Goal: Book appointment/travel/reservation

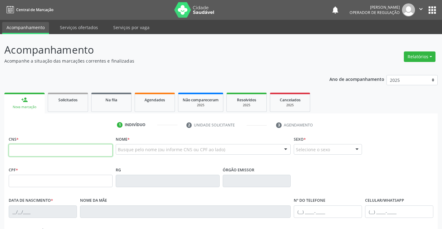
click at [51, 153] on input "text" at bounding box center [61, 150] width 104 height 12
type input "705 0048 8432 1354"
type input "0419204652"
type input "09/10/1965"
type input "(74) 99148-1042"
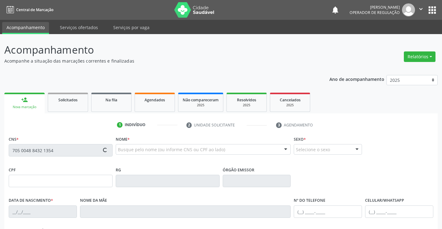
type input "S/N"
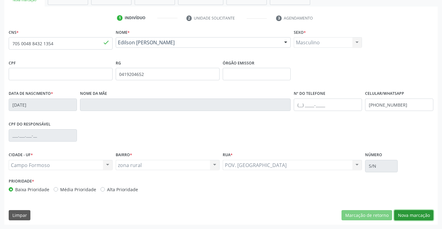
click at [416, 213] on button "Nova marcação" at bounding box center [413, 215] width 39 height 11
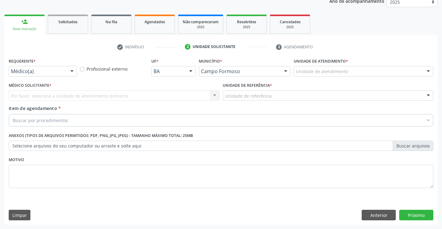
scroll to position [78, 0]
click at [67, 70] on div "Médico(a) Médico(a) Enfermeiro(a) Paciente Nenhum resultado encontrado para: " …" at bounding box center [43, 71] width 68 height 11
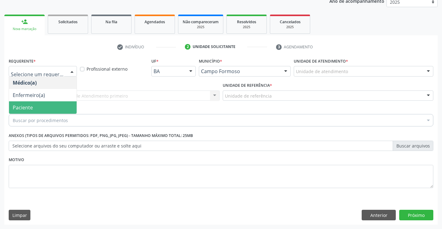
click at [23, 103] on span "Paciente" at bounding box center [43, 107] width 68 height 12
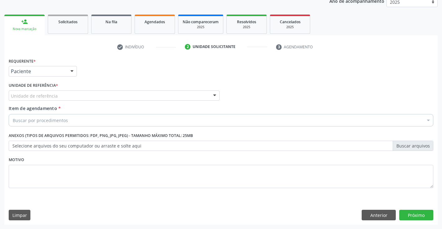
click at [214, 94] on div at bounding box center [214, 96] width 9 height 11
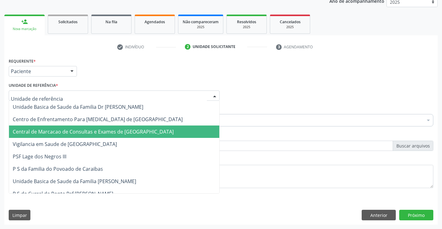
click at [132, 134] on span "Central de Marcacao de Consultas e Exames de [GEOGRAPHIC_DATA]" at bounding box center [93, 131] width 161 height 7
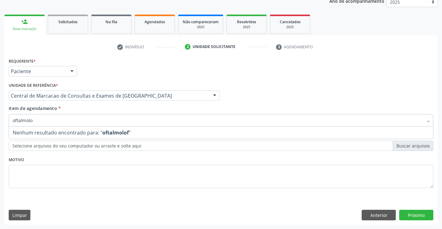
type input "oftalmol"
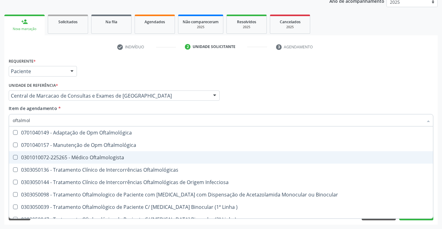
click at [97, 159] on div "0301010072-225265 - Médico Oftalmologista" at bounding box center [221, 157] width 417 height 5
checkbox Oftalmologista "true"
click at [417, 107] on div "Item de agendamento * oftalmol Desfazer seleção 0701040149 - Adaptação de Opm O…" at bounding box center [221, 115] width 425 height 20
checkbox Oftalmológica "true"
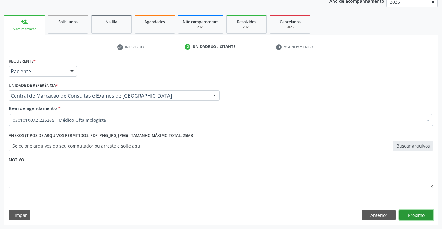
click at [419, 213] on button "Próximo" at bounding box center [416, 215] width 34 height 11
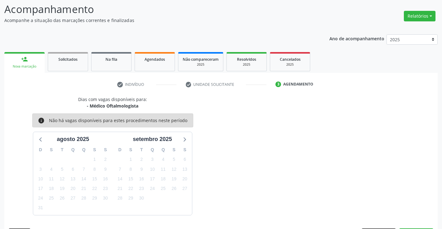
scroll to position [59, 0]
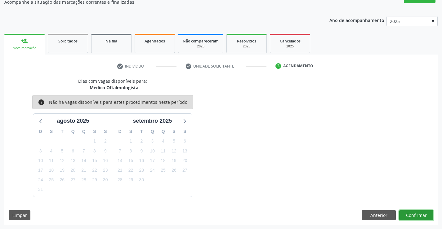
click at [419, 215] on button "Confirmar" at bounding box center [416, 215] width 34 height 11
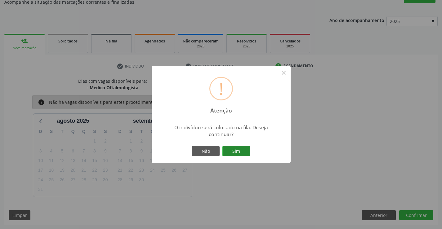
click at [235, 151] on button "Sim" at bounding box center [236, 151] width 28 height 11
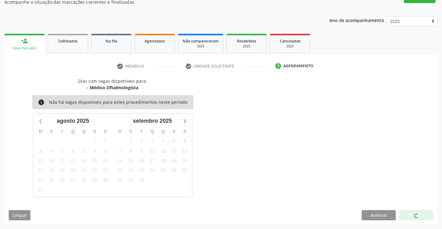
scroll to position [0, 0]
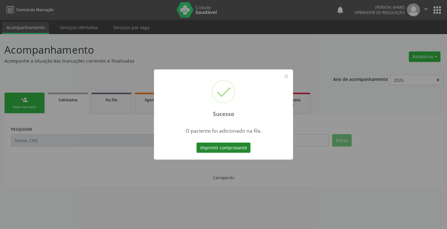
click at [235, 150] on button "Imprimir comprovante" at bounding box center [223, 148] width 54 height 11
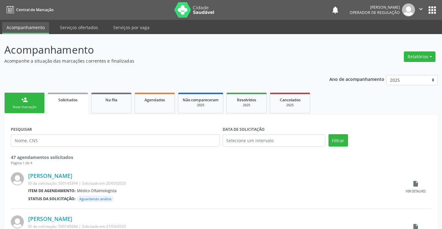
click at [21, 100] on div "person_add" at bounding box center [24, 99] width 7 height 7
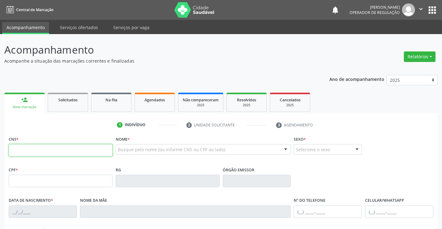
click at [29, 153] on input "text" at bounding box center [61, 150] width 104 height 12
type input "700 5027 8281 1959"
type input "2057604225"
type input "17/07/1989"
type input "(74) 99927-5260"
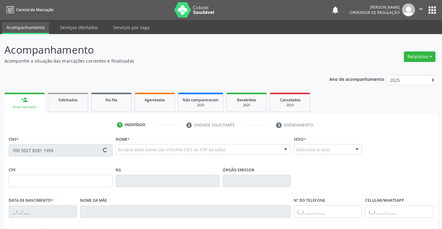
type input "(74) 99927-5260"
type input "062.785.365-01"
type input "S/N"
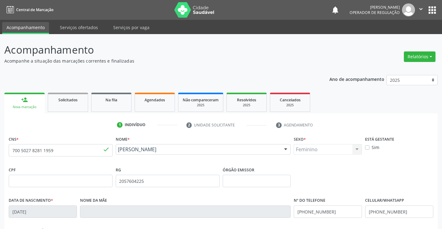
scroll to position [107, 0]
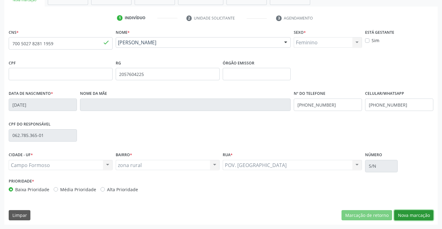
click at [417, 213] on button "Nova marcação" at bounding box center [413, 215] width 39 height 11
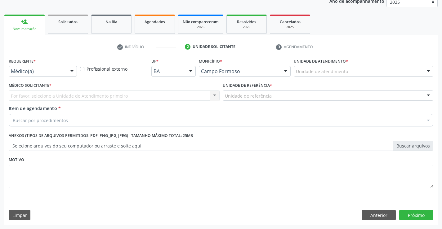
scroll to position [78, 0]
click at [69, 71] on div at bounding box center [71, 71] width 9 height 11
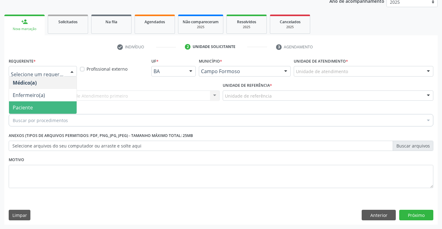
click at [24, 104] on span "Paciente" at bounding box center [43, 107] width 68 height 12
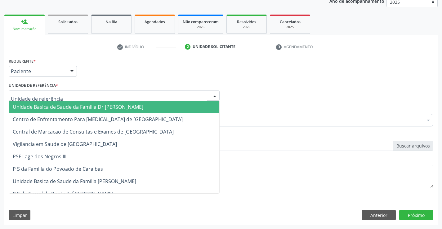
click at [102, 96] on div at bounding box center [114, 96] width 211 height 11
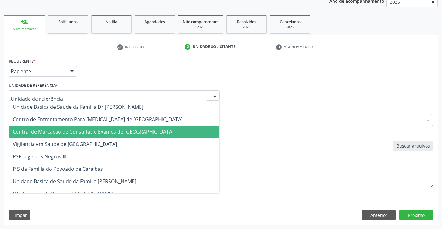
click at [97, 130] on span "Central de Marcacao de Consultas e Exames de [GEOGRAPHIC_DATA]" at bounding box center [93, 131] width 161 height 7
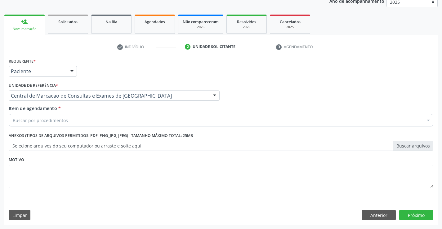
click at [68, 114] on div "Buscar por procedimentos" at bounding box center [221, 120] width 425 height 12
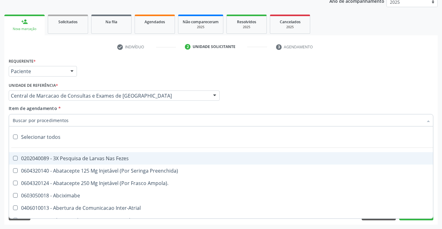
click at [67, 116] on input "Item de agendamento *" at bounding box center [218, 120] width 410 height 12
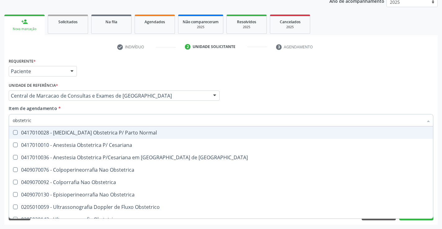
type input "obstetrica"
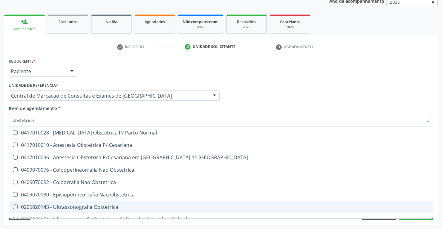
click at [78, 205] on div "0205020143 - Ultrassonografia Obstetrica" at bounding box center [221, 207] width 417 height 5
checkbox Obstetrica "true"
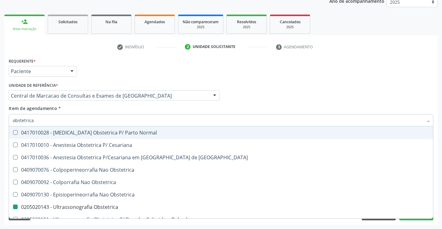
click at [406, 100] on div "Médico Solicitante Por favor, selecione a Unidade de Atendimento primeiro Nenhu…" at bounding box center [221, 93] width 428 height 24
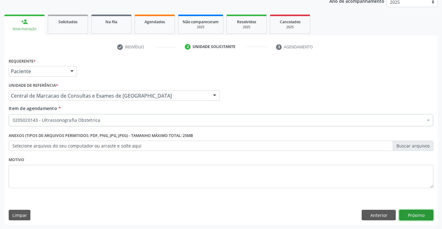
click at [419, 215] on button "Próximo" at bounding box center [416, 215] width 34 height 11
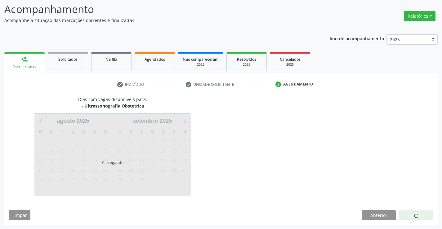
scroll to position [41, 0]
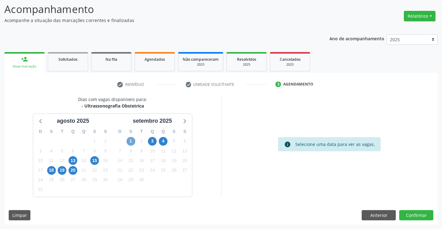
click at [134, 141] on span "1" at bounding box center [131, 141] width 9 height 9
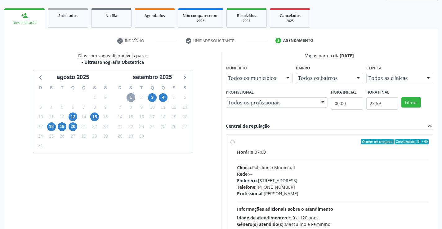
scroll to position [93, 0]
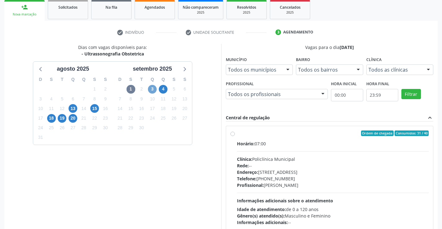
click at [149, 88] on span "3" at bounding box center [152, 89] width 9 height 9
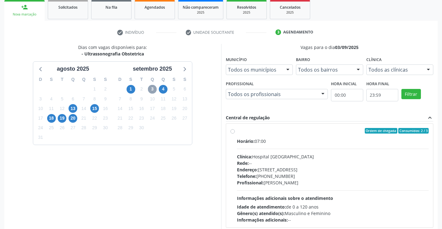
scroll to position [0, 0]
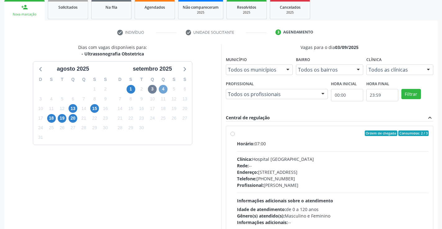
click at [160, 86] on span "4" at bounding box center [163, 89] width 9 height 9
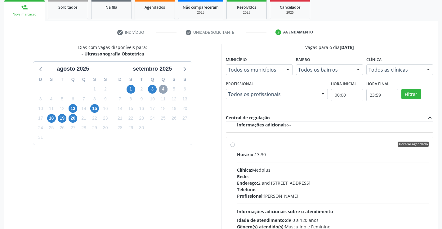
scroll to position [141, 0]
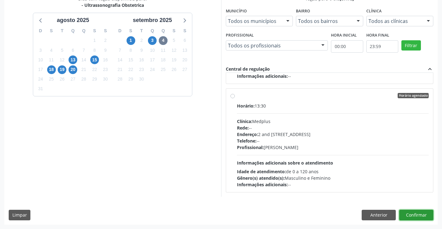
click at [416, 215] on button "Confirmar" at bounding box center [416, 215] width 34 height 11
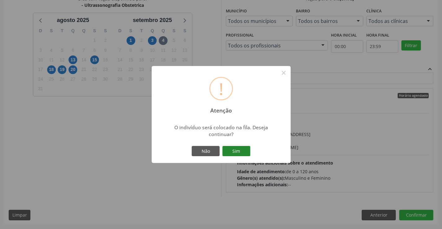
click at [246, 152] on button "Sim" at bounding box center [236, 151] width 28 height 11
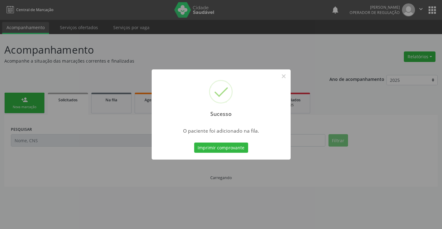
scroll to position [0, 0]
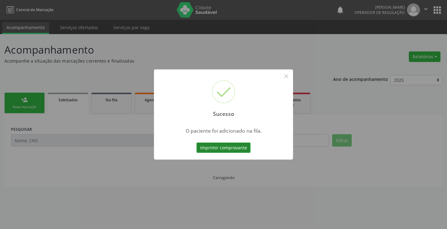
click at [243, 149] on button "Imprimir comprovante" at bounding box center [223, 148] width 54 height 11
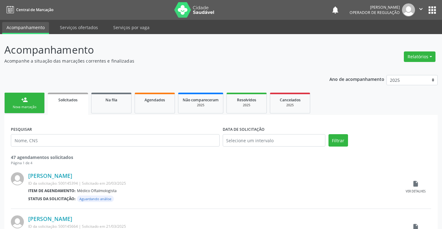
click at [27, 111] on link "person_add Nova marcação" at bounding box center [24, 103] width 40 height 21
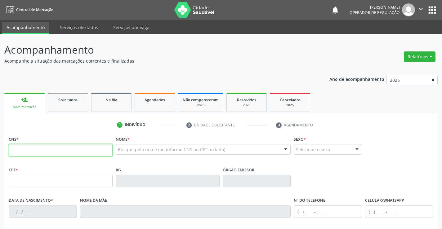
click at [28, 156] on input "text" at bounding box center [61, 150] width 104 height 12
click at [36, 146] on input "text" at bounding box center [61, 150] width 104 height 12
click at [74, 152] on input "text" at bounding box center [61, 150] width 104 height 12
click at [141, 101] on div "Agendados" at bounding box center [154, 99] width 31 height 7
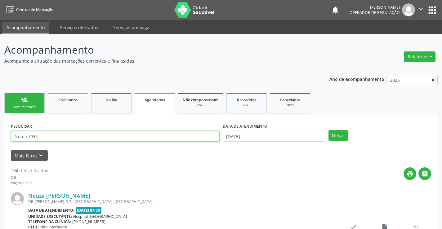
click at [56, 137] on input "text" at bounding box center [115, 136] width 209 height 11
type input "704302558537797"
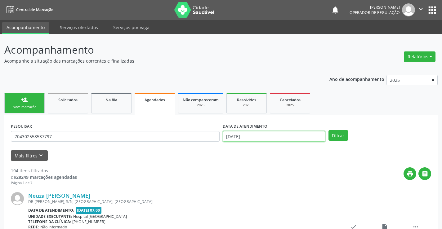
click at [233, 134] on input "[DATE]" at bounding box center [274, 136] width 103 height 11
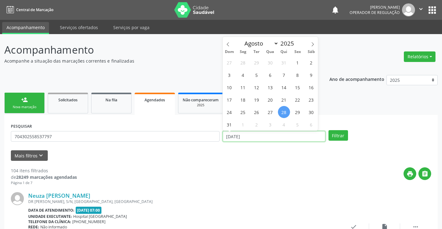
click at [233, 134] on input "[DATE]" at bounding box center [274, 136] width 103 height 11
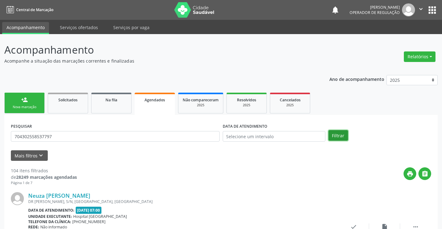
click at [328, 136] on button "Filtrar" at bounding box center [338, 135] width 20 height 11
click at [32, 98] on link "person_add Nova marcação" at bounding box center [24, 103] width 40 height 21
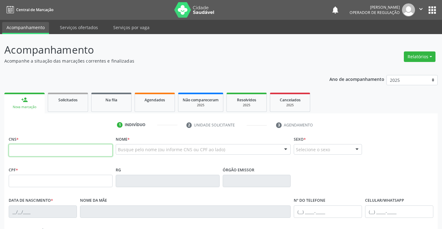
click at [27, 147] on input "text" at bounding box center [61, 150] width 104 height 12
type input "704 3025 5853 7797"
type input "902.573.165-15"
type input "0762834021"
type input "[DATE]"
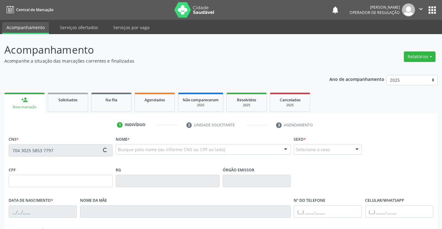
type input "[PHONE_NUMBER]"
type input "902.573.165-15"
type input "S/N"
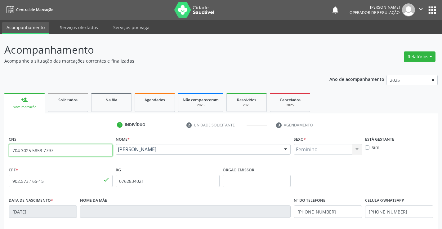
click at [64, 151] on input "704 3025 5853 7797" at bounding box center [61, 150] width 104 height 12
click at [96, 104] on link "Na fila" at bounding box center [111, 102] width 40 height 19
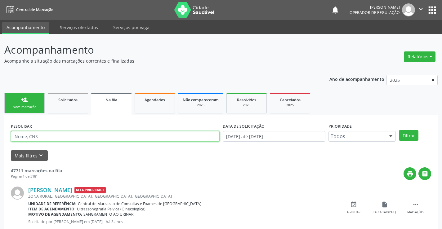
click at [39, 134] on input "text" at bounding box center [115, 136] width 209 height 11
paste input "704 3025 5853 7797"
type input "704 3025 5853 7797"
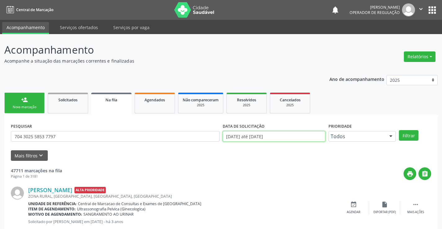
click at [255, 136] on input "[DATE] até [DATE]" at bounding box center [274, 136] width 103 height 11
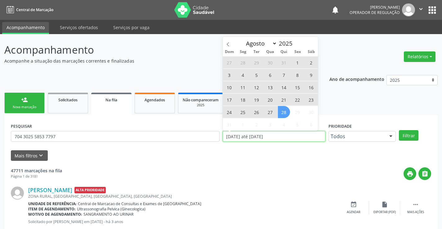
click at [255, 136] on input "[DATE] até [DATE]" at bounding box center [274, 136] width 103 height 11
type input "2023"
select select "0"
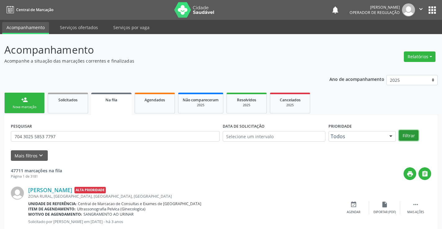
click at [409, 138] on button "Filtrar" at bounding box center [409, 135] width 20 height 11
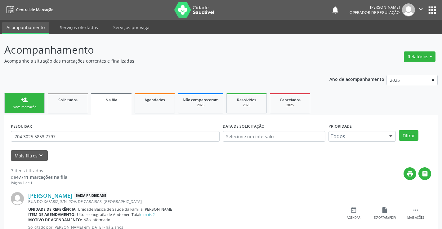
click at [419, 9] on icon "" at bounding box center [420, 9] width 7 height 7
click at [391, 35] on link "Sair" at bounding box center [405, 37] width 43 height 9
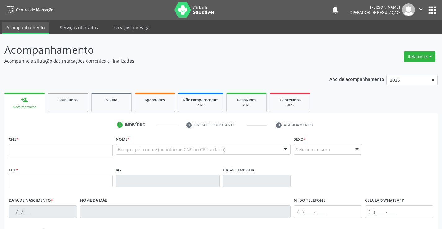
click at [91, 147] on input "text" at bounding box center [61, 150] width 104 height 12
type input "704 0098 1586 9563"
type input "[DATE]"
type input "S/N"
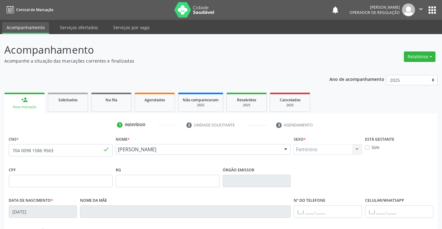
scroll to position [107, 0]
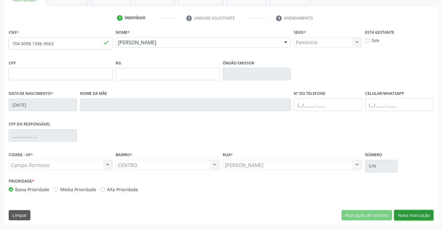
click at [420, 219] on button "Nova marcação" at bounding box center [413, 215] width 39 height 11
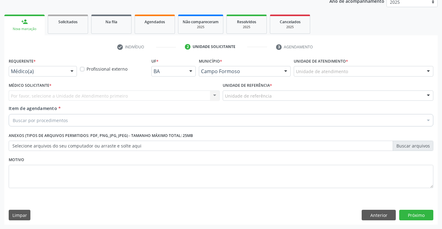
scroll to position [78, 0]
click at [75, 72] on div at bounding box center [71, 71] width 9 height 11
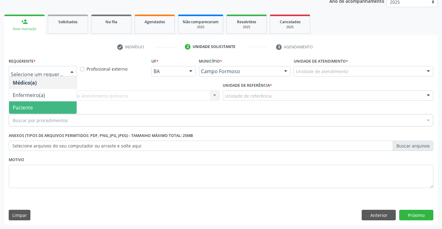
click at [54, 104] on span "Paciente" at bounding box center [43, 107] width 68 height 12
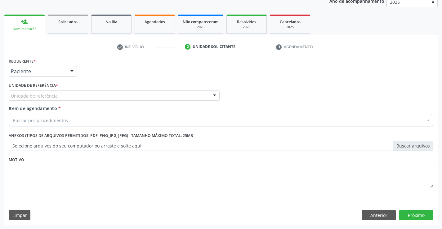
click at [108, 97] on div "Unidade de referência" at bounding box center [114, 96] width 211 height 11
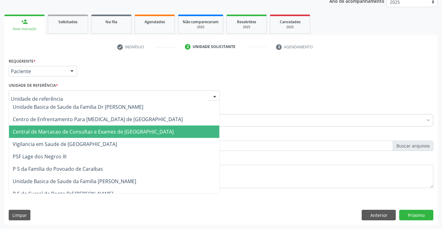
click at [98, 127] on span "Central de Marcacao de Consultas e Exames de [GEOGRAPHIC_DATA]" at bounding box center [114, 132] width 210 height 12
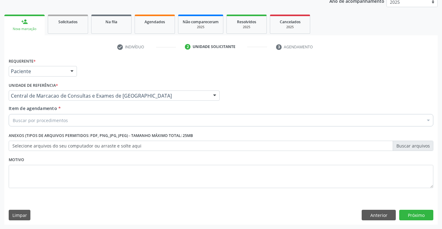
click at [94, 122] on div "Buscar por procedimentos" at bounding box center [221, 120] width 425 height 12
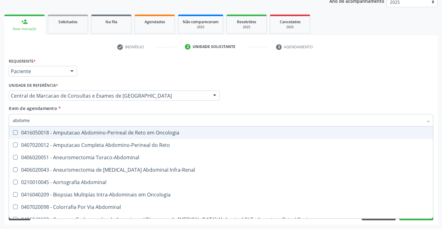
type input "abdomen"
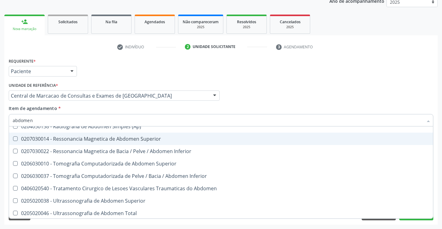
scroll to position [32, 0]
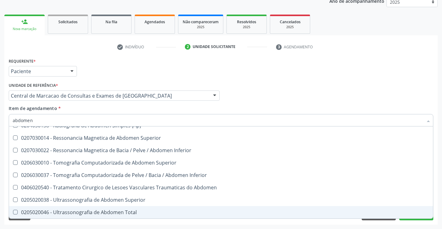
click at [105, 212] on div "0205020046 - Ultrassonografia de Abdomen Total" at bounding box center [221, 212] width 417 height 5
checkbox Total "true"
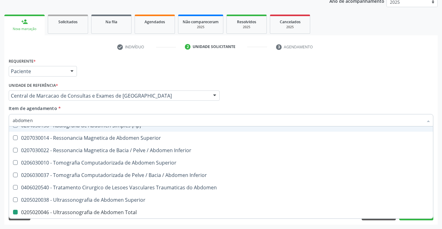
click at [262, 109] on div "Item de agendamento * abdomen Desfazer seleção 0204050111 - Radiografia de Abdo…" at bounding box center [221, 115] width 425 height 20
checkbox Incidencias\) "true"
checkbox Total "false"
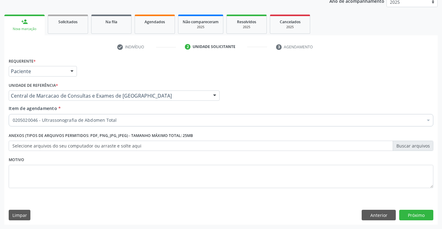
scroll to position [0, 0]
click at [419, 214] on button "Próximo" at bounding box center [416, 215] width 34 height 11
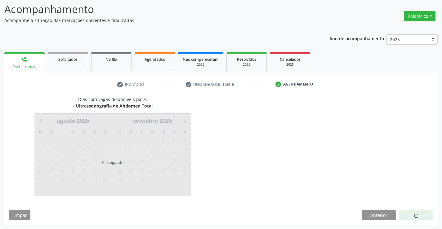
scroll to position [41, 0]
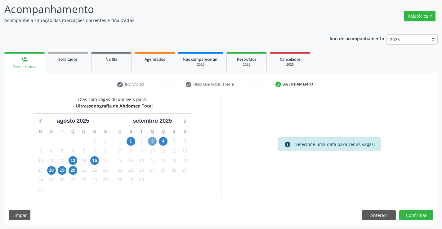
click at [150, 139] on span "3" at bounding box center [152, 141] width 9 height 9
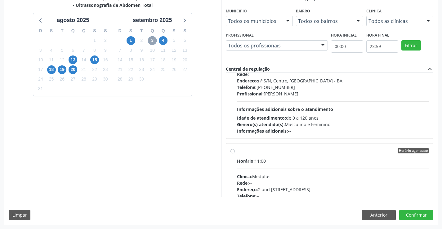
scroll to position [186, 0]
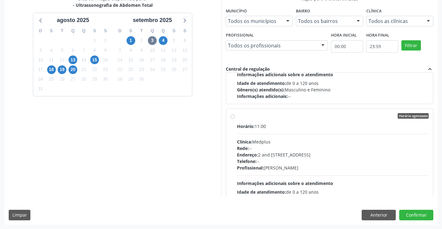
click at [279, 148] on div "Rede: --" at bounding box center [333, 148] width 192 height 7
click at [235, 119] on input "Horário agendado Horário: 11:00 Clínica: Medplus Rede: -- Endereço: 2 and [STRE…" at bounding box center [232, 116] width 4 height 6
radio input "true"
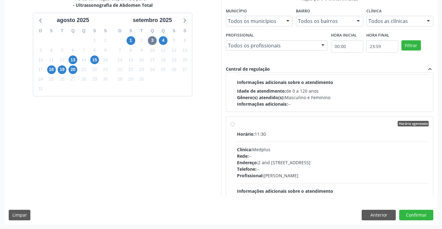
scroll to position [499, 0]
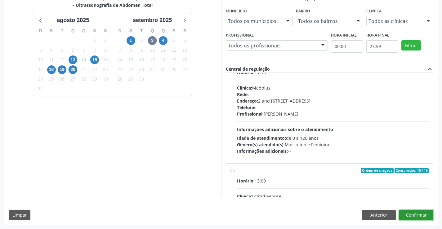
click at [424, 217] on button "Confirmar" at bounding box center [416, 215] width 34 height 11
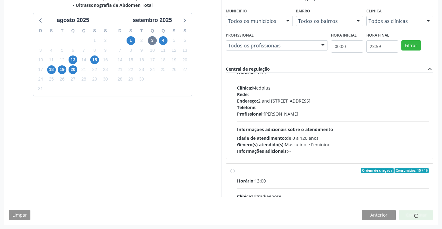
scroll to position [0, 0]
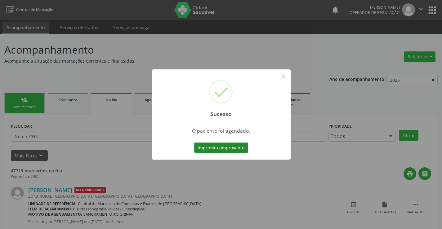
click at [222, 148] on button "Imprimir comprovante" at bounding box center [221, 148] width 54 height 11
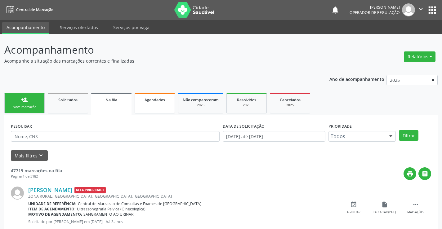
click at [152, 104] on link "Agendados" at bounding box center [155, 103] width 40 height 21
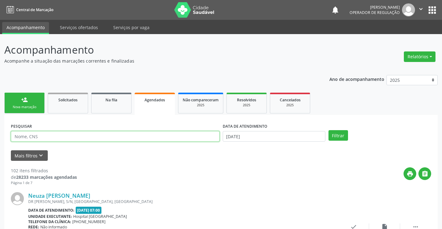
click at [31, 136] on input "text" at bounding box center [115, 136] width 209 height 11
click at [31, 110] on link "person_add Nova marcação" at bounding box center [24, 103] width 40 height 21
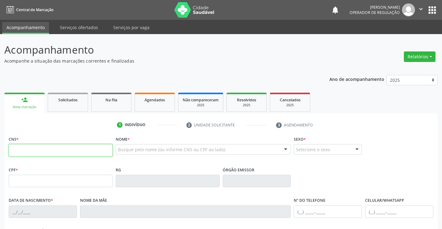
click at [23, 146] on input "text" at bounding box center [61, 150] width 104 height 12
paste input "704 0098 1586 9563"
type input "704 0098 1586 9563"
type input "[DATE]"
type input "S/N"
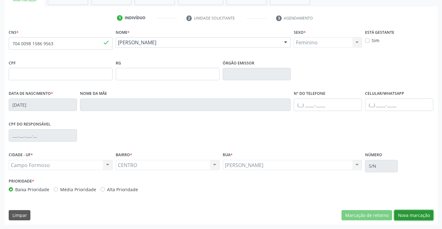
click at [418, 212] on button "Nova marcação" at bounding box center [413, 215] width 39 height 11
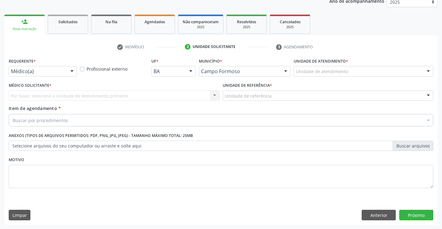
scroll to position [78, 0]
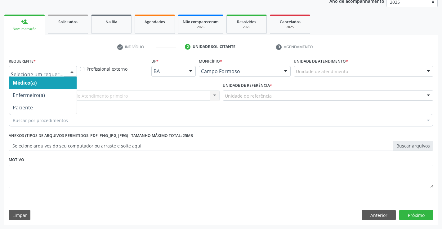
click at [74, 70] on div at bounding box center [71, 71] width 9 height 11
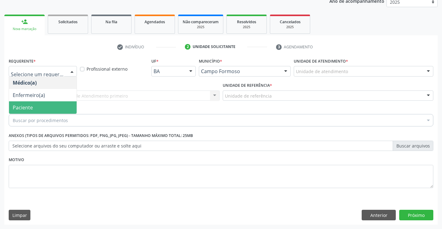
click at [33, 110] on span "Paciente" at bounding box center [43, 107] width 68 height 12
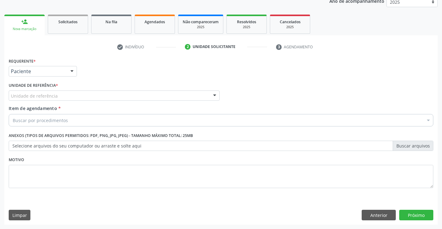
click at [193, 100] on div "Unidade de referência" at bounding box center [114, 96] width 211 height 11
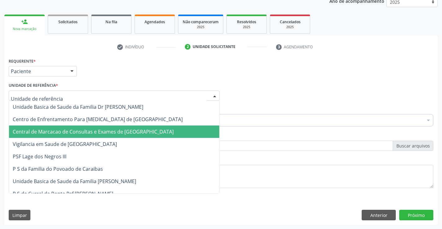
click at [144, 134] on span "Central de Marcacao de Consultas e Exames de [GEOGRAPHIC_DATA]" at bounding box center [93, 131] width 161 height 7
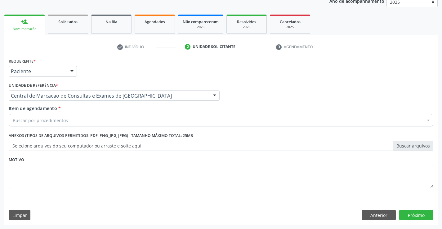
click at [74, 118] on div "Buscar por procedimentos" at bounding box center [221, 120] width 425 height 12
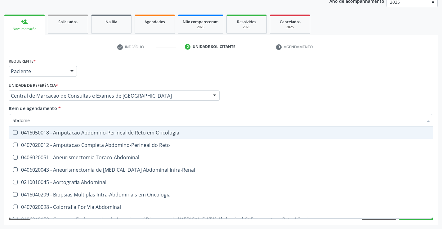
type input "abdomen"
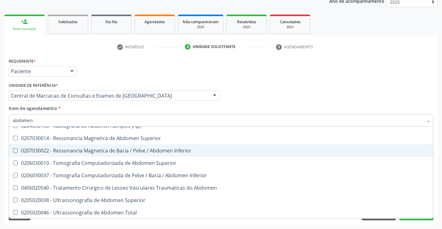
scroll to position [32, 0]
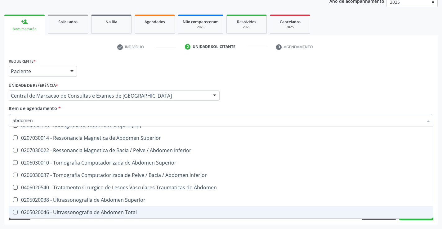
click at [130, 210] on div "0205020046 - Ultrassonografia de Abdomen Total" at bounding box center [221, 212] width 417 height 5
checkbox Total "true"
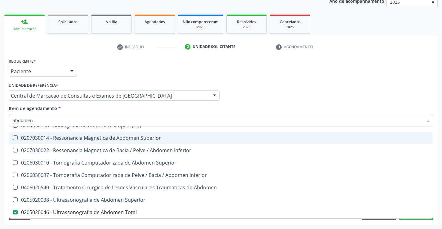
click at [324, 84] on div "Médico Solicitante Por favor, selecione a Unidade de Atendimento primeiro Nenhu…" at bounding box center [221, 93] width 428 height 24
checkbox Incidencias\) "true"
checkbox Total "false"
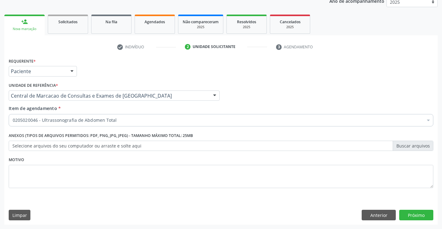
scroll to position [0, 0]
click at [413, 211] on button "Próximo" at bounding box center [416, 215] width 34 height 11
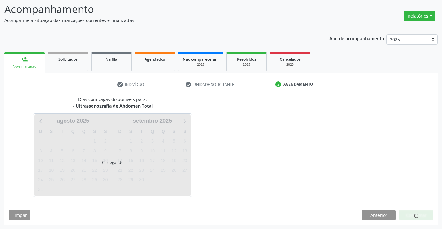
scroll to position [41, 0]
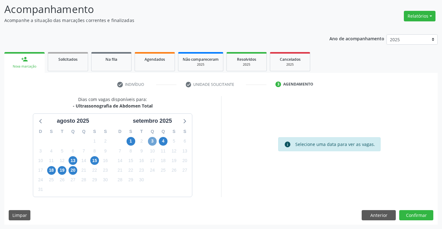
click at [151, 141] on span "3" at bounding box center [152, 141] width 9 height 9
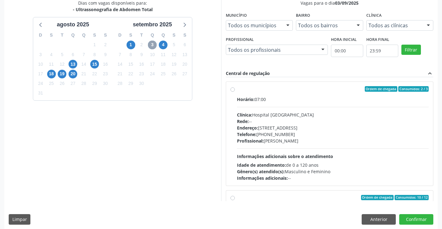
scroll to position [141, 0]
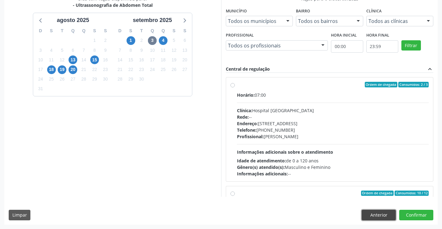
click at [371, 217] on button "Anterior" at bounding box center [379, 215] width 34 height 11
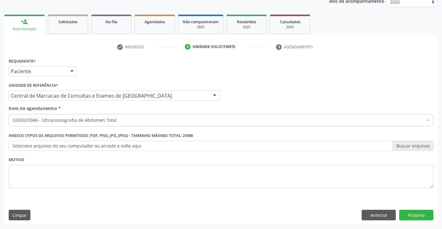
scroll to position [78, 0]
click at [371, 217] on button "Anterior" at bounding box center [379, 215] width 34 height 11
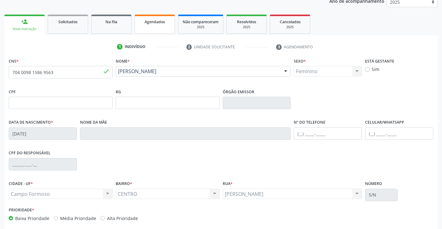
click at [155, 22] on span "Agendados" at bounding box center [155, 21] width 20 height 5
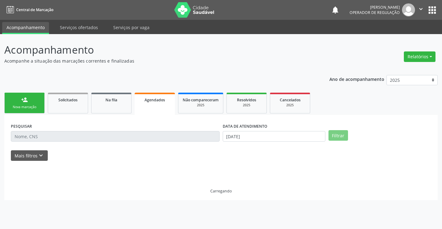
scroll to position [0, 0]
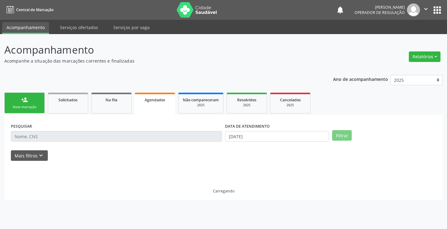
click at [25, 137] on input "text" at bounding box center [116, 136] width 211 height 11
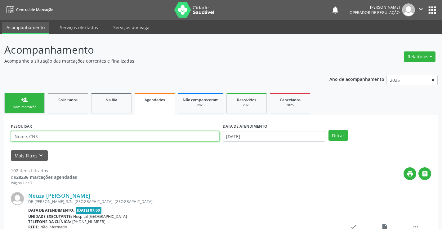
click at [25, 137] on input "text" at bounding box center [115, 136] width 209 height 11
paste input "704 0098 1586 9563"
type input "704 0098 1586 9563"
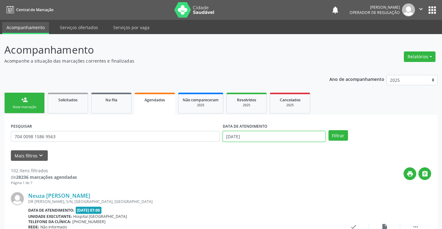
click at [244, 137] on input "[DATE]" at bounding box center [274, 136] width 103 height 11
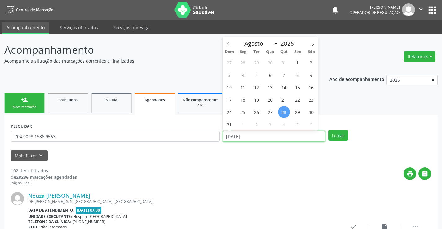
click at [244, 137] on input "[DATE]" at bounding box center [274, 136] width 103 height 11
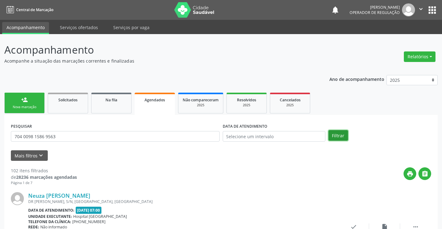
click at [343, 132] on button "Filtrar" at bounding box center [338, 135] width 20 height 11
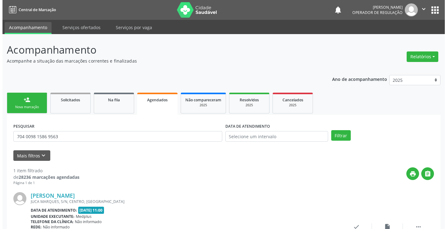
scroll to position [56, 0]
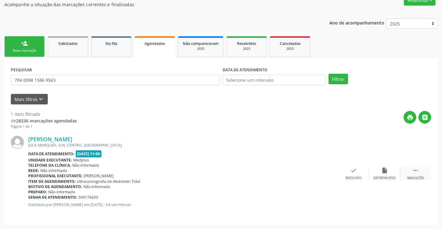
click at [416, 171] on icon "" at bounding box center [415, 170] width 7 height 7
click at [323, 172] on icon "cancel" at bounding box center [322, 170] width 7 height 7
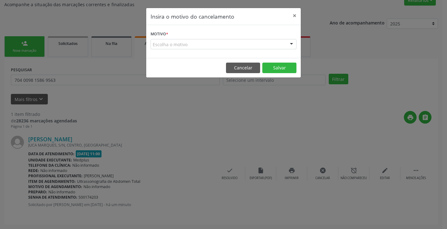
click at [218, 40] on div "Escolha o motivo" at bounding box center [223, 44] width 146 height 11
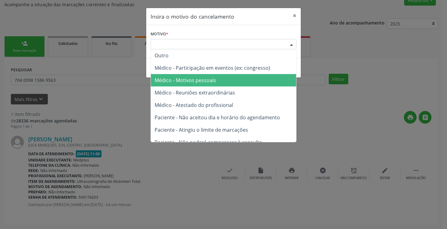
click at [204, 79] on span "Médico - Motivos pessoais" at bounding box center [184, 80] width 61 height 7
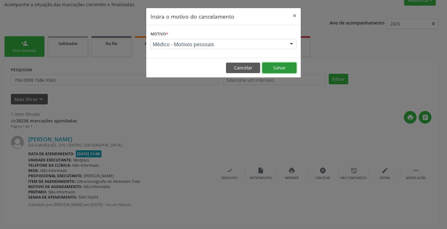
click at [279, 67] on button "Salvar" at bounding box center [279, 68] width 34 height 11
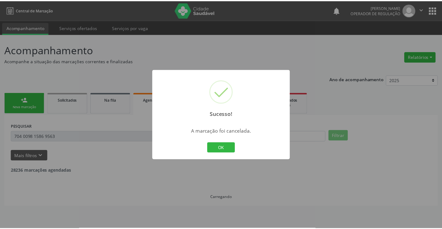
scroll to position [0, 0]
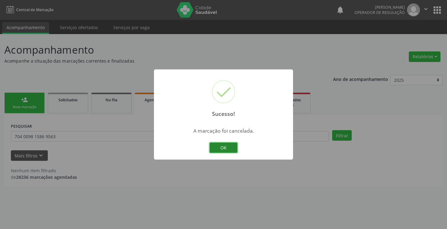
click at [228, 144] on button "OK" at bounding box center [223, 148] width 28 height 11
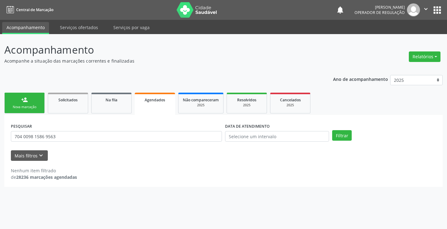
click at [33, 108] on div "Nova marcação" at bounding box center [24, 107] width 31 height 5
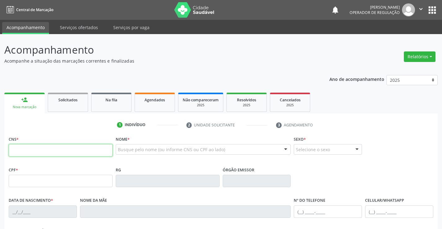
click at [38, 154] on input "text" at bounding box center [61, 150] width 104 height 12
click at [38, 154] on input "700 3025 7797" at bounding box center [61, 150] width 104 height 12
type input "704 3025 5853 7797"
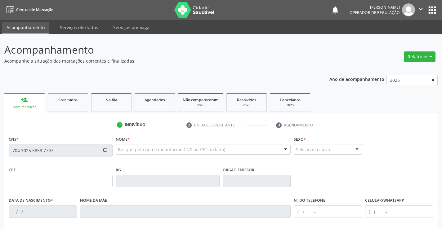
type input "902.573.165-15"
type input "0762834021"
type input "[DATE]"
type input "[PHONE_NUMBER]"
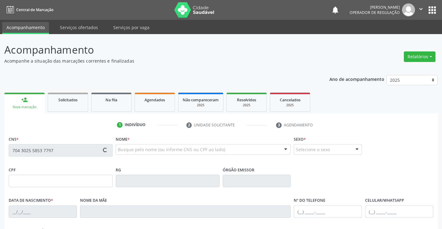
type input "902.573.165-15"
type input "S/N"
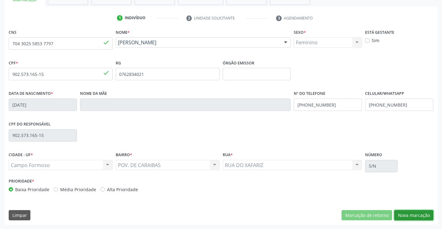
click at [419, 215] on button "Nova marcação" at bounding box center [413, 215] width 39 height 11
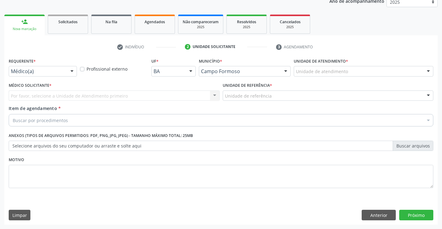
scroll to position [78, 0]
click at [72, 74] on div at bounding box center [71, 71] width 9 height 11
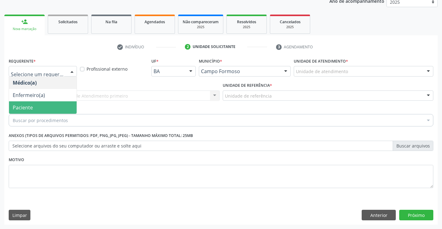
click at [32, 107] on span "Paciente" at bounding box center [23, 107] width 20 height 7
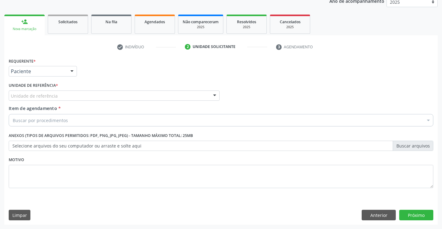
click at [86, 96] on div "Unidade de referência" at bounding box center [114, 96] width 211 height 11
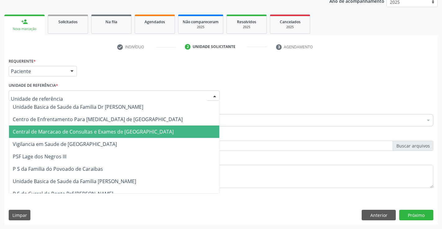
click at [79, 130] on span "Central de Marcacao de Consultas e Exames de [GEOGRAPHIC_DATA]" at bounding box center [93, 131] width 161 height 7
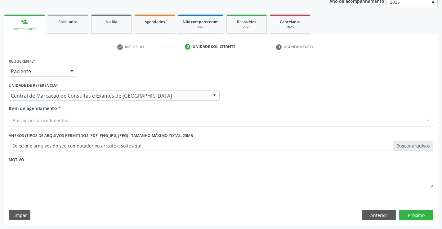
click at [78, 122] on div "Buscar por procedimentos" at bounding box center [221, 120] width 425 height 12
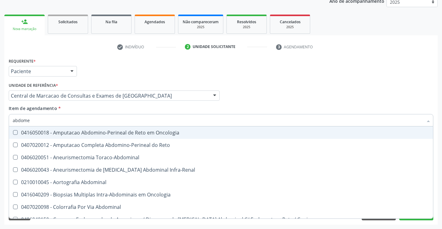
type input "abdomen"
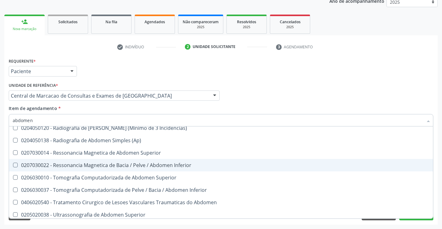
scroll to position [32, 0]
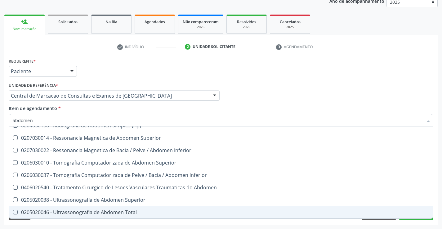
click at [124, 214] on div "0205020046 - Ultrassonografia de Abdomen Total" at bounding box center [221, 212] width 417 height 5
checkbox Total "true"
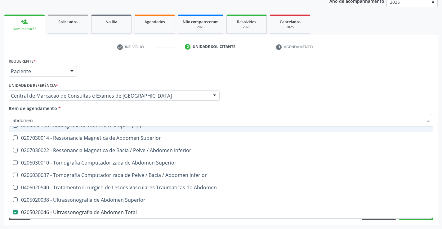
click at [352, 112] on div "Item de agendamento * abdomen Desfazer seleção 0204050111 - Radiografia de Abdo…" at bounding box center [221, 115] width 425 height 20
checkbox Incidencias\) "true"
checkbox Total "false"
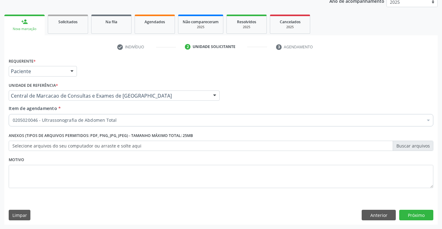
scroll to position [0, 0]
click at [425, 215] on button "Próximo" at bounding box center [416, 215] width 34 height 11
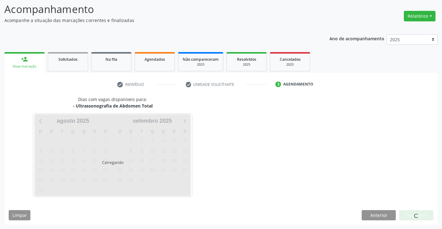
scroll to position [41, 0]
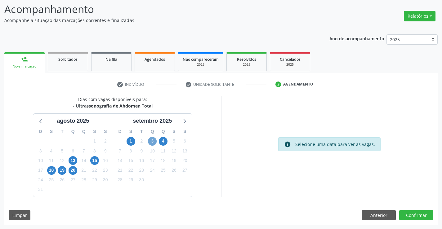
click at [152, 138] on span "3" at bounding box center [152, 141] width 9 height 9
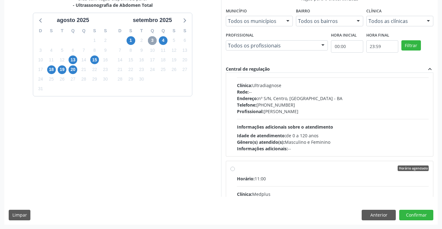
scroll to position [186, 0]
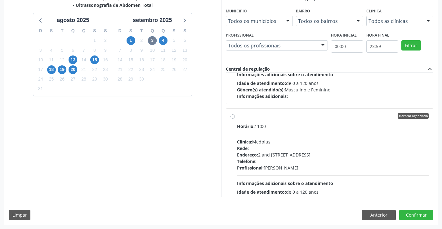
click at [310, 161] on div "Telefone: --" at bounding box center [333, 161] width 192 height 7
click at [235, 119] on input "Horário agendado Horário: 11:00 Clínica: Medplus Rede: -- Endereço: 2 and [STRE…" at bounding box center [232, 116] width 4 height 6
radio input "true"
click at [423, 209] on div "Dias com vagas disponíveis para: - Ultrassonografia de Abdomen Total [DATE] D S…" at bounding box center [220, 109] width 433 height 229
click at [420, 212] on button "Confirmar" at bounding box center [416, 215] width 34 height 11
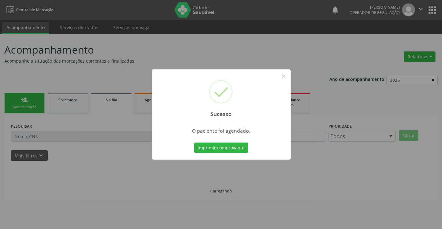
scroll to position [0, 0]
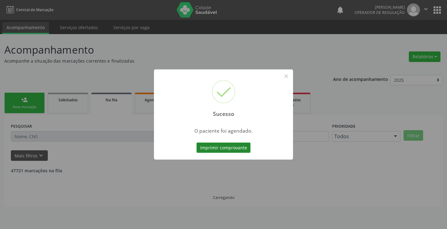
click at [238, 150] on button "Imprimir comprovante" at bounding box center [223, 148] width 54 height 11
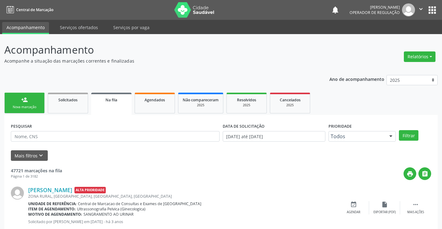
click at [26, 107] on div "Nova marcação" at bounding box center [24, 107] width 31 height 5
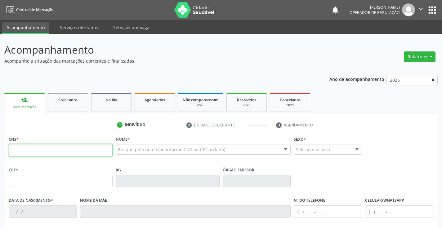
click at [26, 146] on input "text" at bounding box center [61, 150] width 104 height 12
paste input "704 0098 1586 9563"
type input "704 0098 1586 9563"
type input "[DATE]"
type input "S/N"
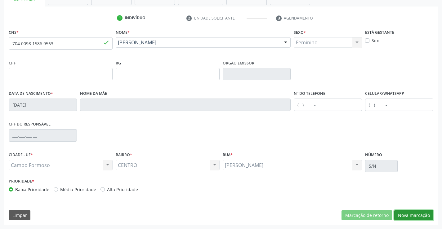
click at [410, 213] on button "Nova marcação" at bounding box center [413, 215] width 39 height 11
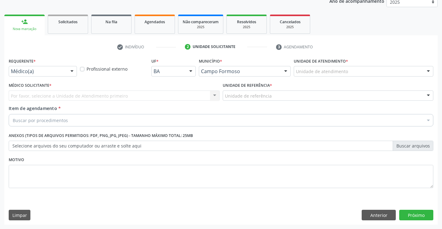
scroll to position [78, 0]
click at [69, 70] on div at bounding box center [71, 71] width 9 height 11
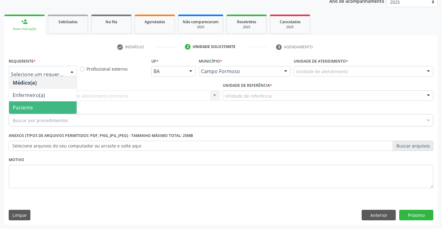
click at [21, 105] on span "Paciente" at bounding box center [23, 107] width 20 height 7
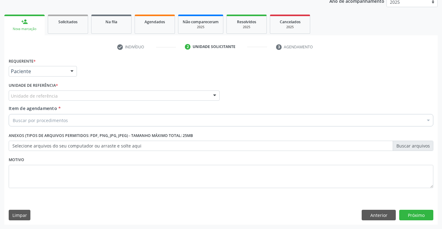
click at [93, 98] on div "Unidade de referência" at bounding box center [114, 96] width 211 height 11
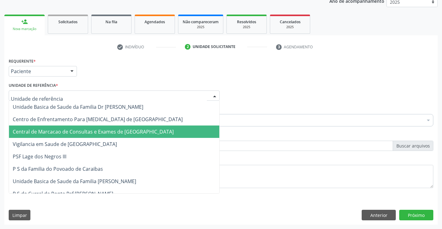
click at [93, 132] on span "Central de Marcacao de Consultas e Exames de [GEOGRAPHIC_DATA]" at bounding box center [93, 131] width 161 height 7
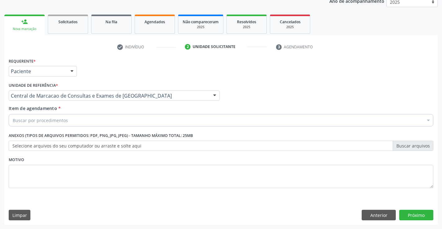
click at [84, 115] on div "Buscar por procedimentos" at bounding box center [221, 120] width 425 height 12
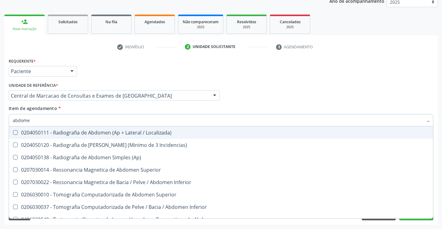
type input "abdomen"
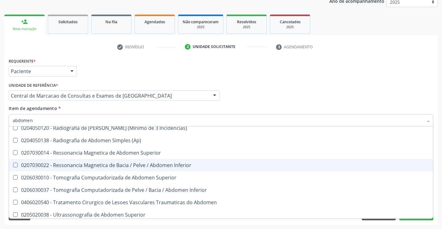
scroll to position [32, 0]
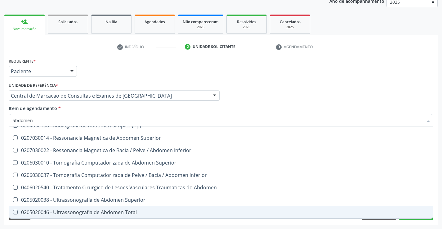
click at [124, 213] on div "0205020046 - Ultrassonografia de Abdomen Total" at bounding box center [221, 212] width 417 height 5
checkbox Total "true"
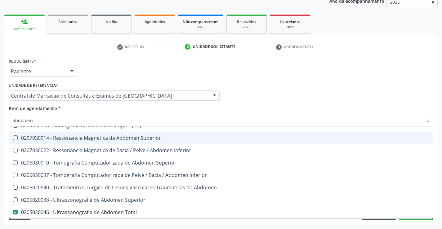
click at [310, 86] on div "Médico Solicitante Por favor, selecione a Unidade de Atendimento primeiro Nenhu…" at bounding box center [221, 93] width 428 height 24
checkbox Incidencias\) "true"
checkbox Total "false"
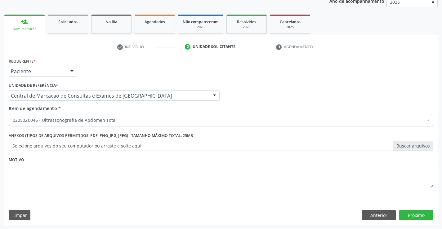
scroll to position [0, 0]
click at [412, 212] on button "Próximo" at bounding box center [416, 215] width 34 height 11
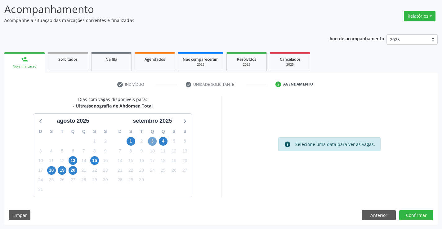
click at [152, 141] on span "3" at bounding box center [152, 141] width 9 height 9
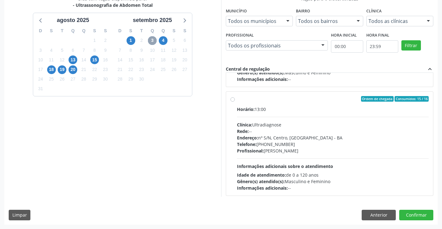
scroll to position [424, 0]
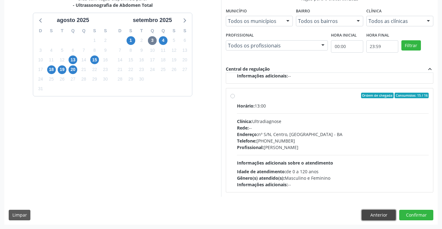
click at [373, 218] on button "Anterior" at bounding box center [379, 215] width 34 height 11
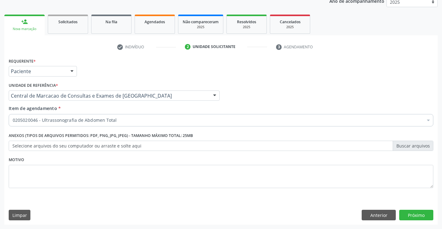
scroll to position [78, 0]
click at [373, 218] on button "Anterior" at bounding box center [379, 215] width 34 height 11
